Goal: Find specific page/section: Find specific page/section

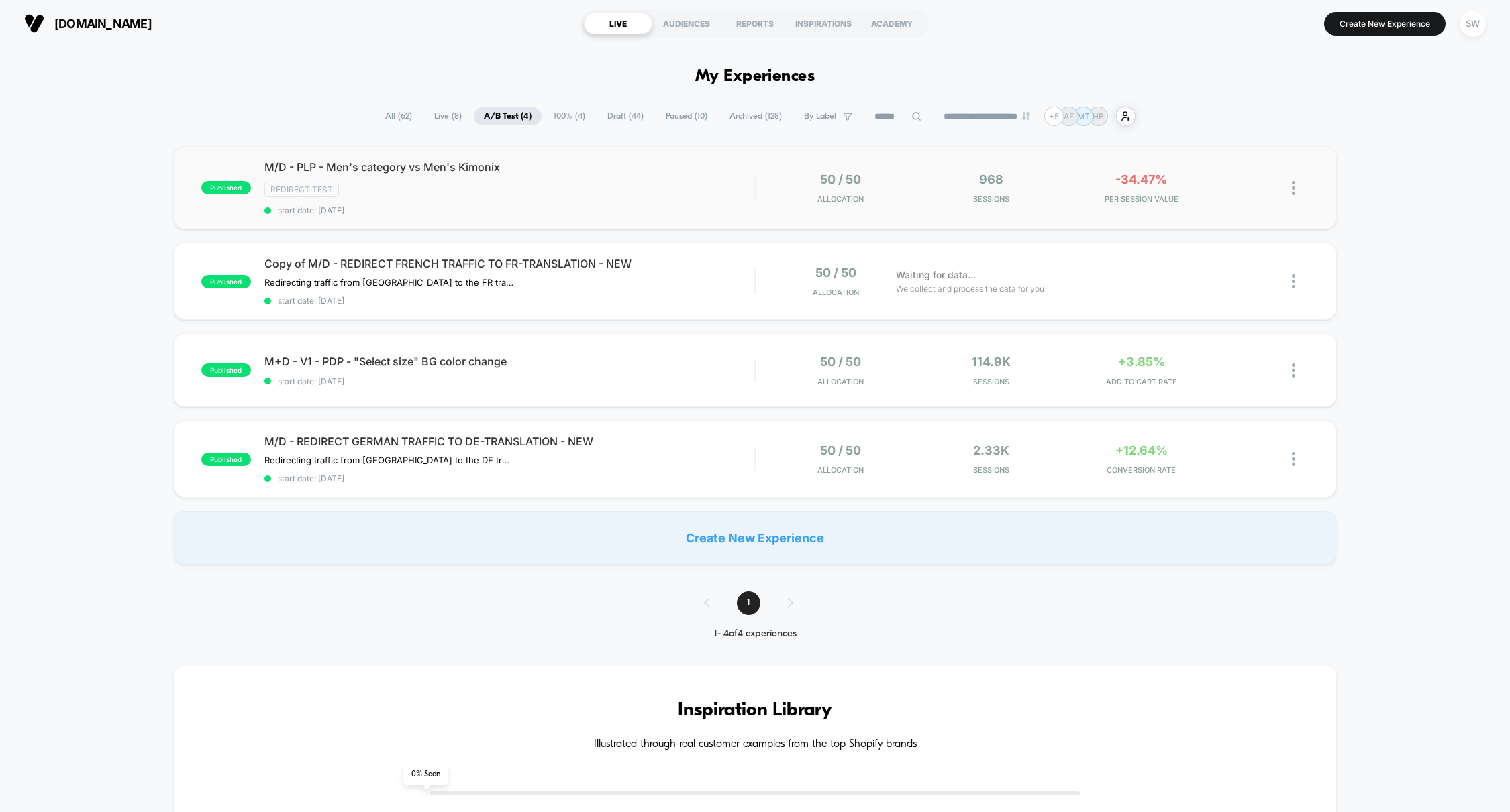
click at [698, 175] on div "M/D - PLP - Men's category vs Men's Kimonix Redirect Test start date: [DATE]" at bounding box center [510, 187] width 491 height 55
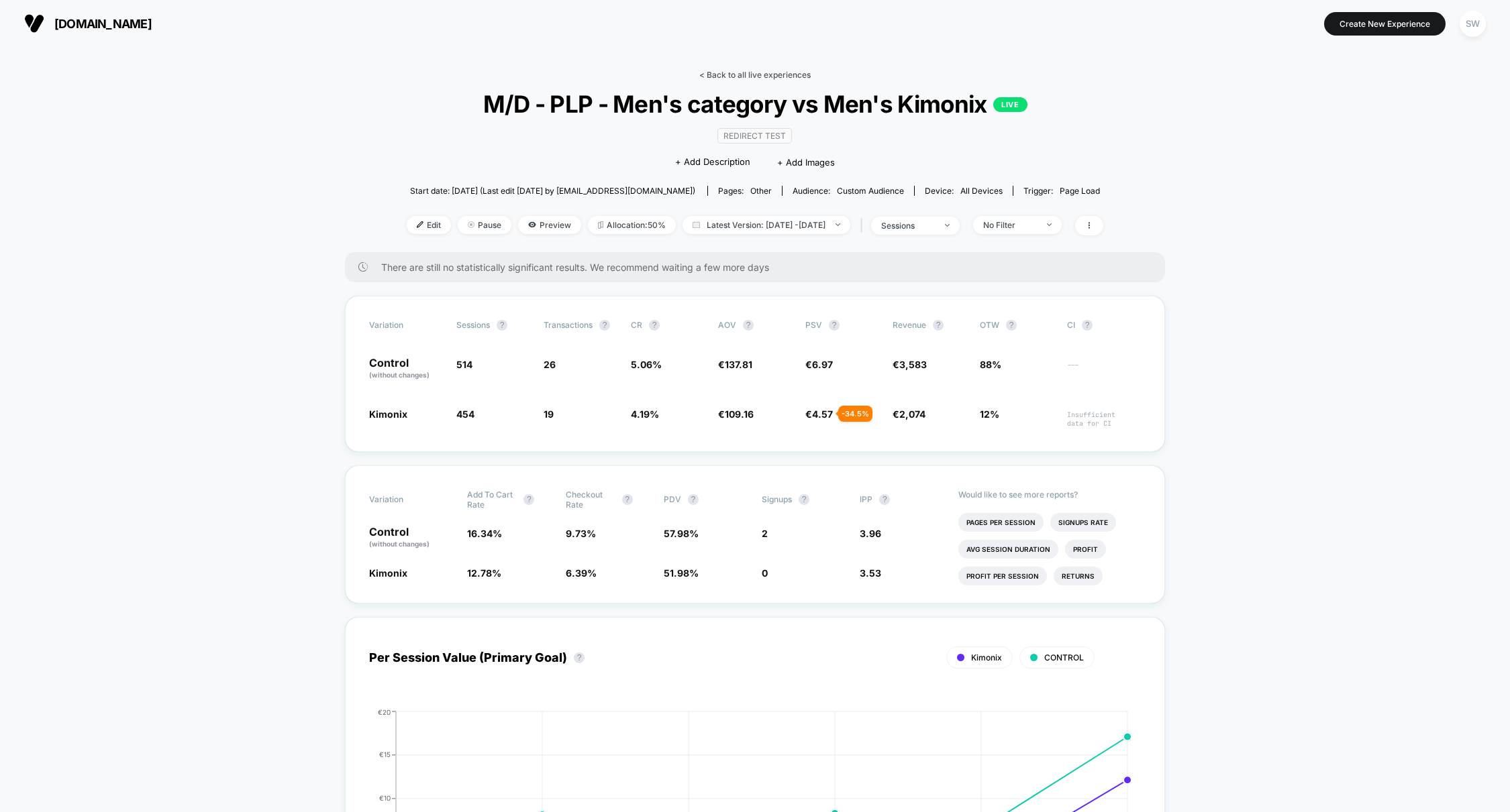
click at [746, 74] on link "< Back to all live experiences" at bounding box center [755, 75] width 111 height 10
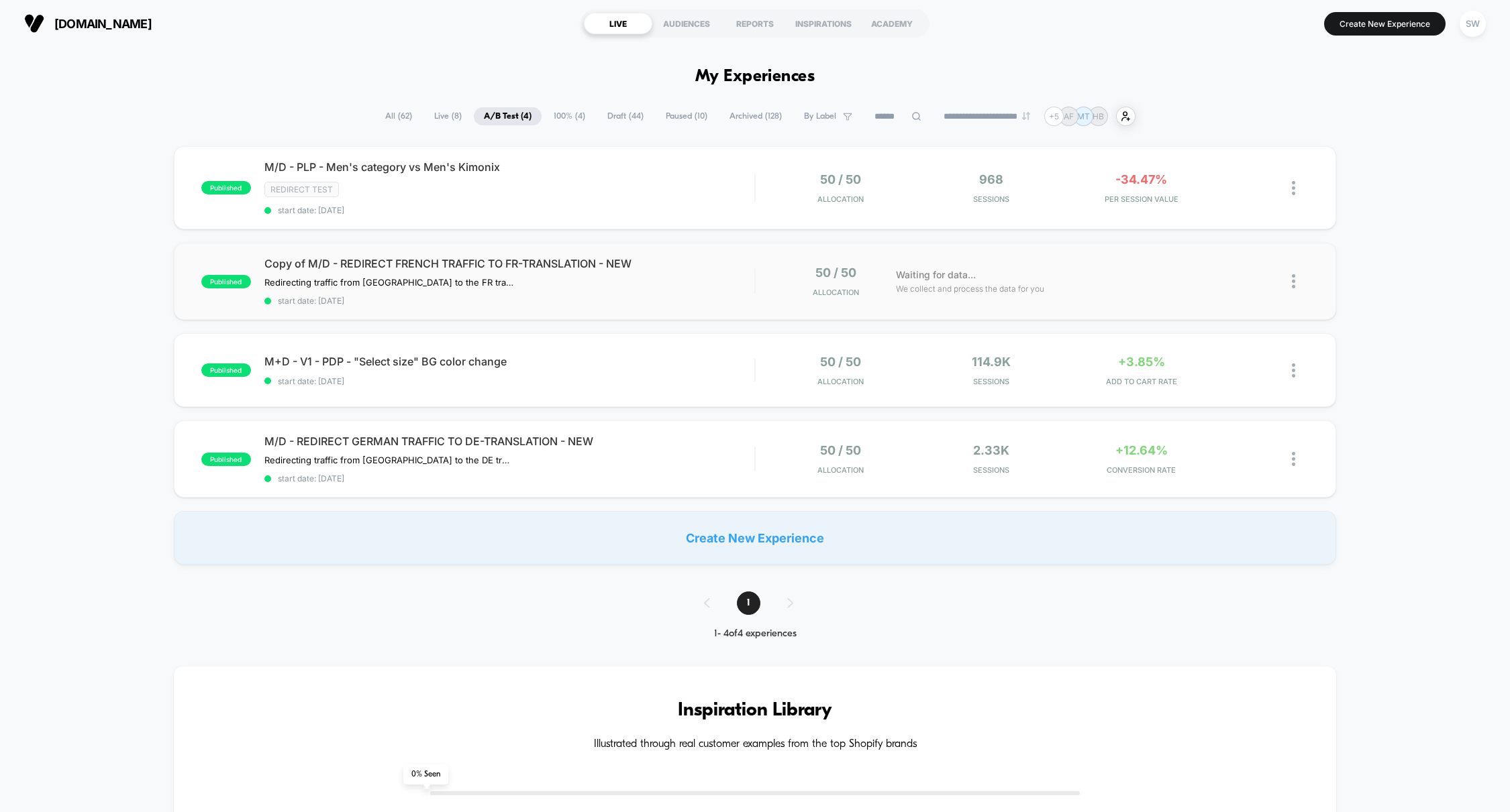
scroll to position [1, 0]
